Goal: Information Seeking & Learning: Find specific fact

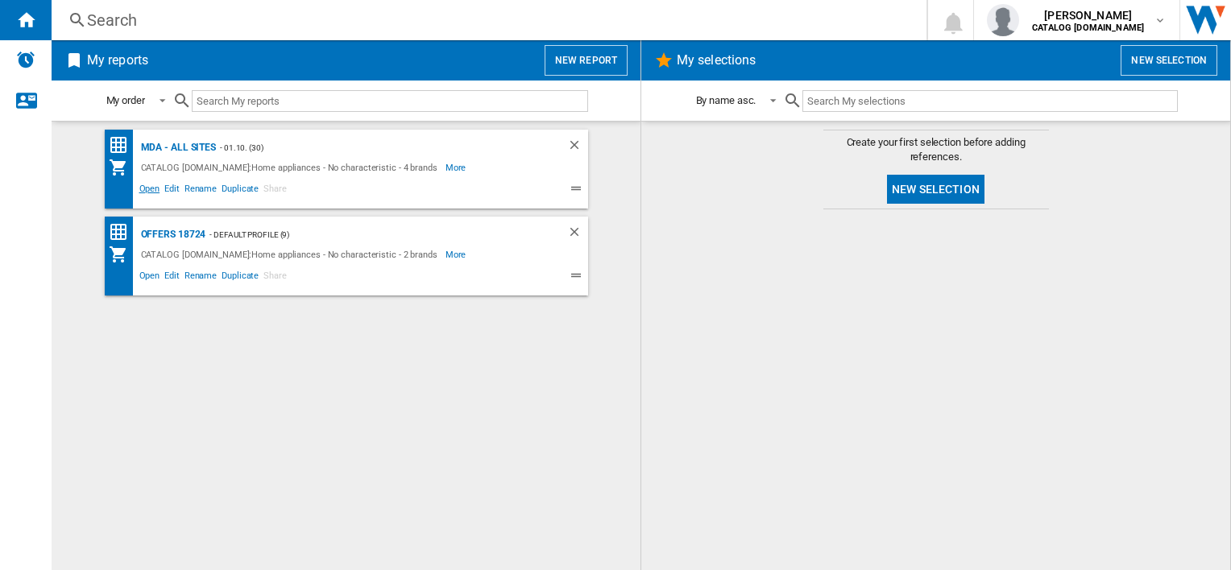
click at [149, 188] on span "Open" at bounding box center [150, 190] width 26 height 19
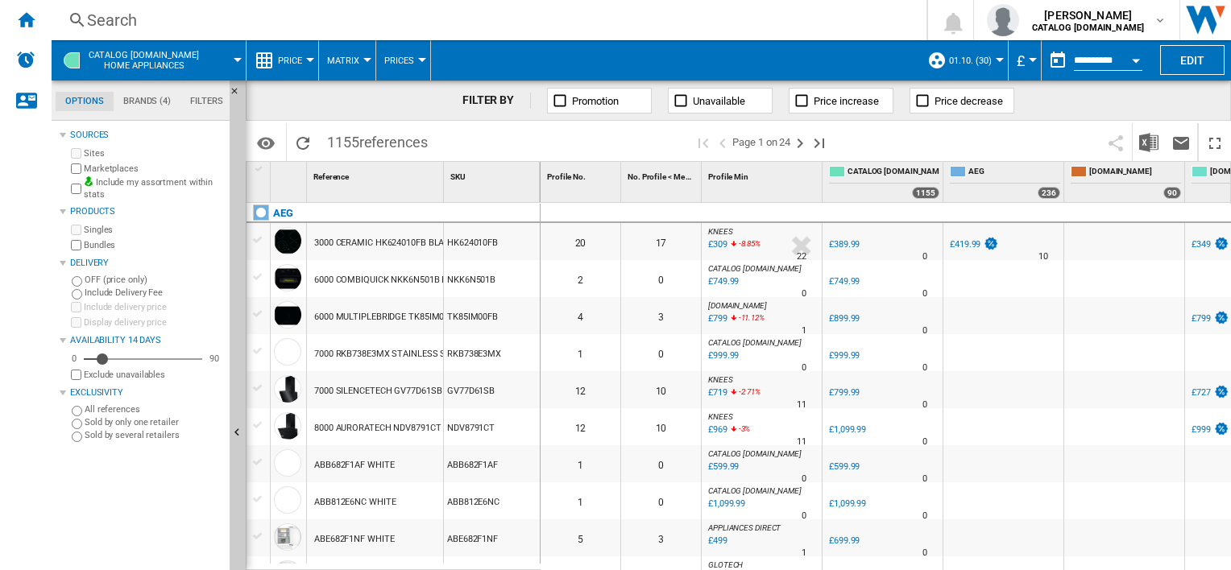
click at [466, 24] on div "Search" at bounding box center [485, 20] width 797 height 23
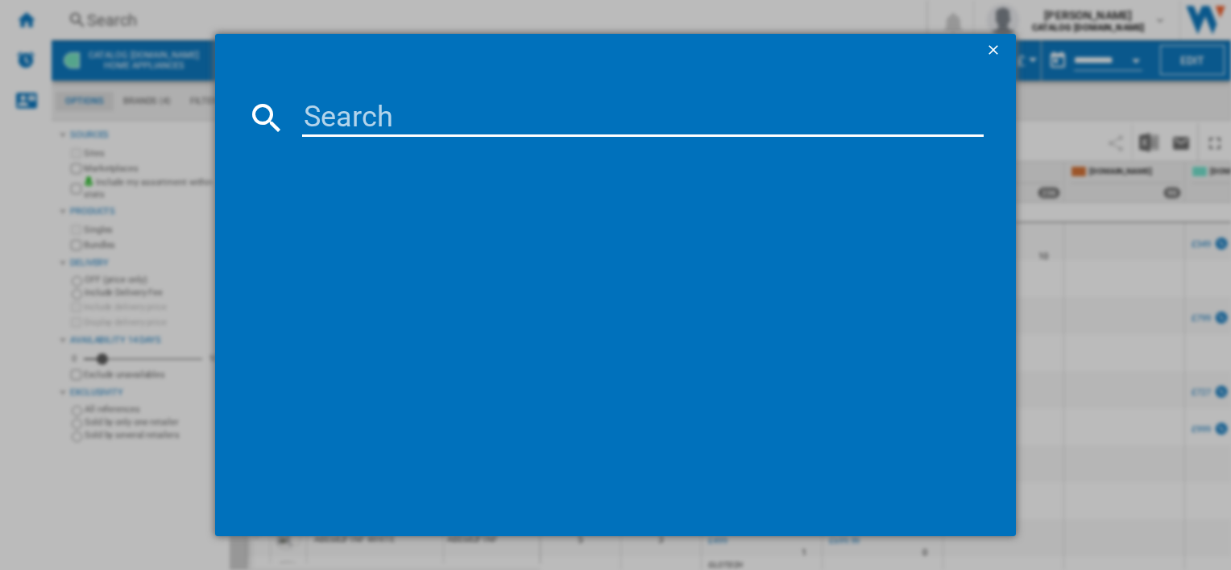
click at [515, 123] on input at bounding box center [642, 117] width 681 height 39
paste input "OSC5S14ES"
type input "OSC5S14ES"
